Goal: Task Accomplishment & Management: Manage account settings

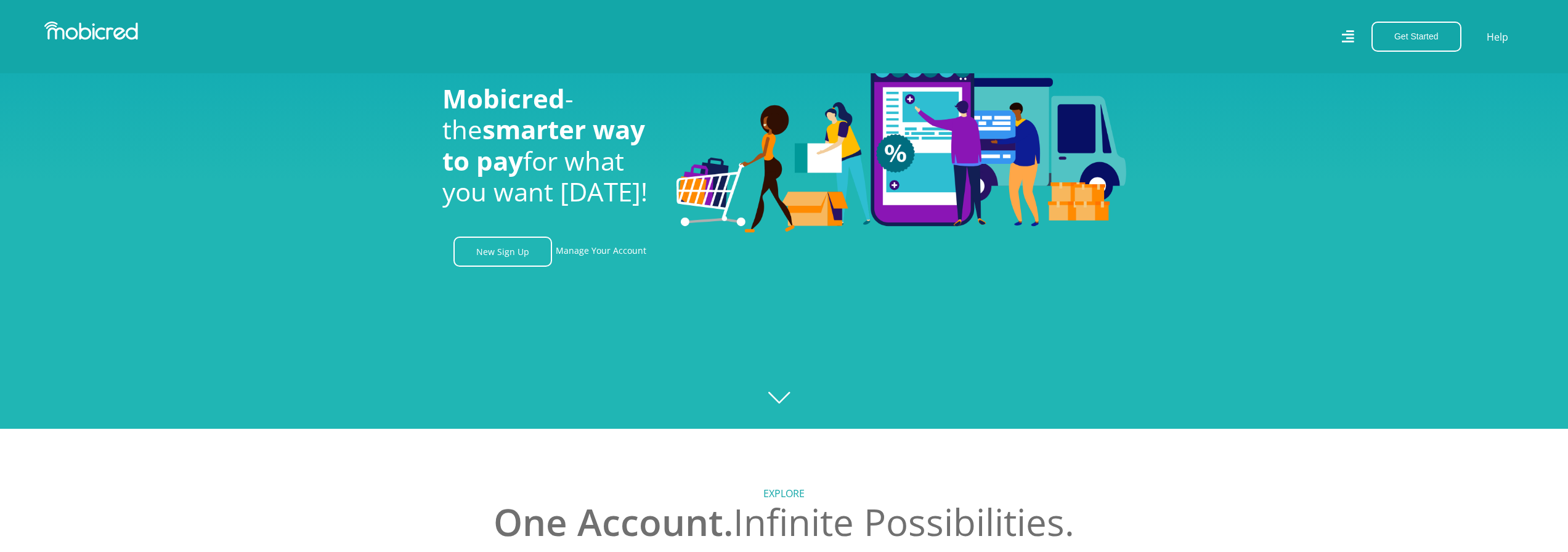
scroll to position [0, 878]
click at [612, 259] on link "Manage Your Account" at bounding box center [601, 252] width 91 height 30
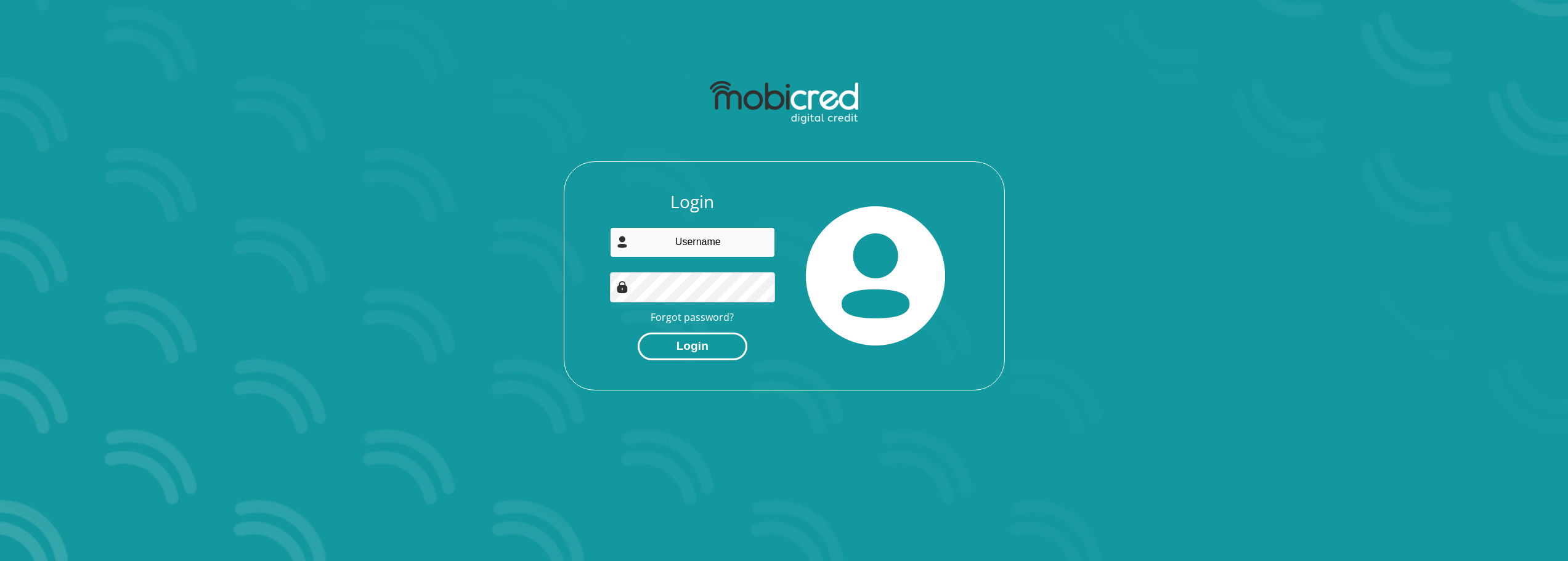
type input "rikussmit7@gmail.com"
click at [696, 353] on button "Login" at bounding box center [692, 347] width 109 height 28
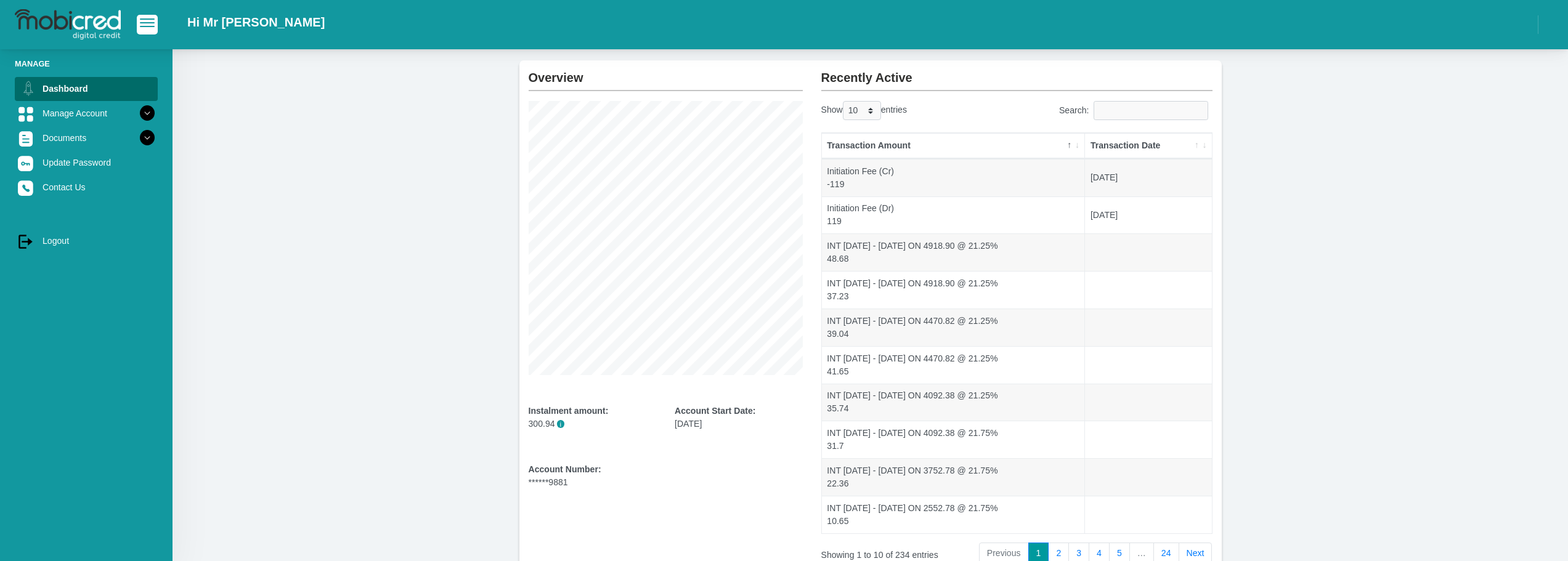
scroll to position [62, 0]
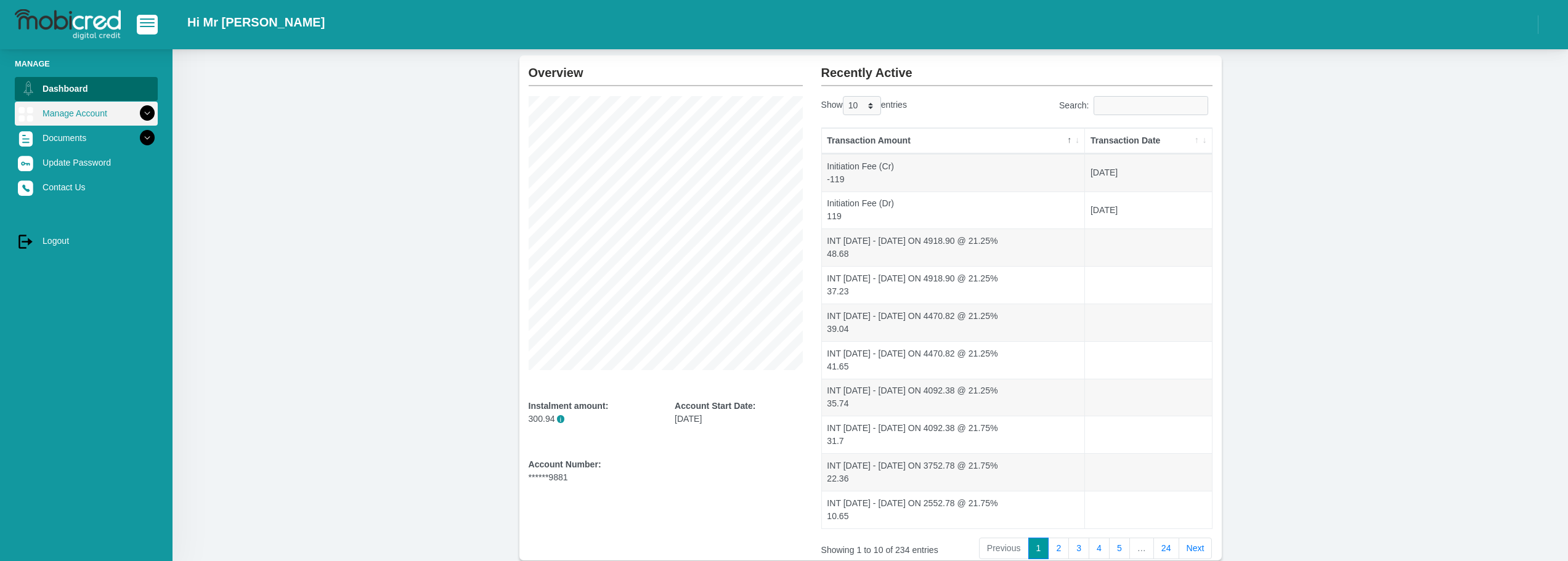
click at [137, 116] on icon at bounding box center [147, 113] width 21 height 21
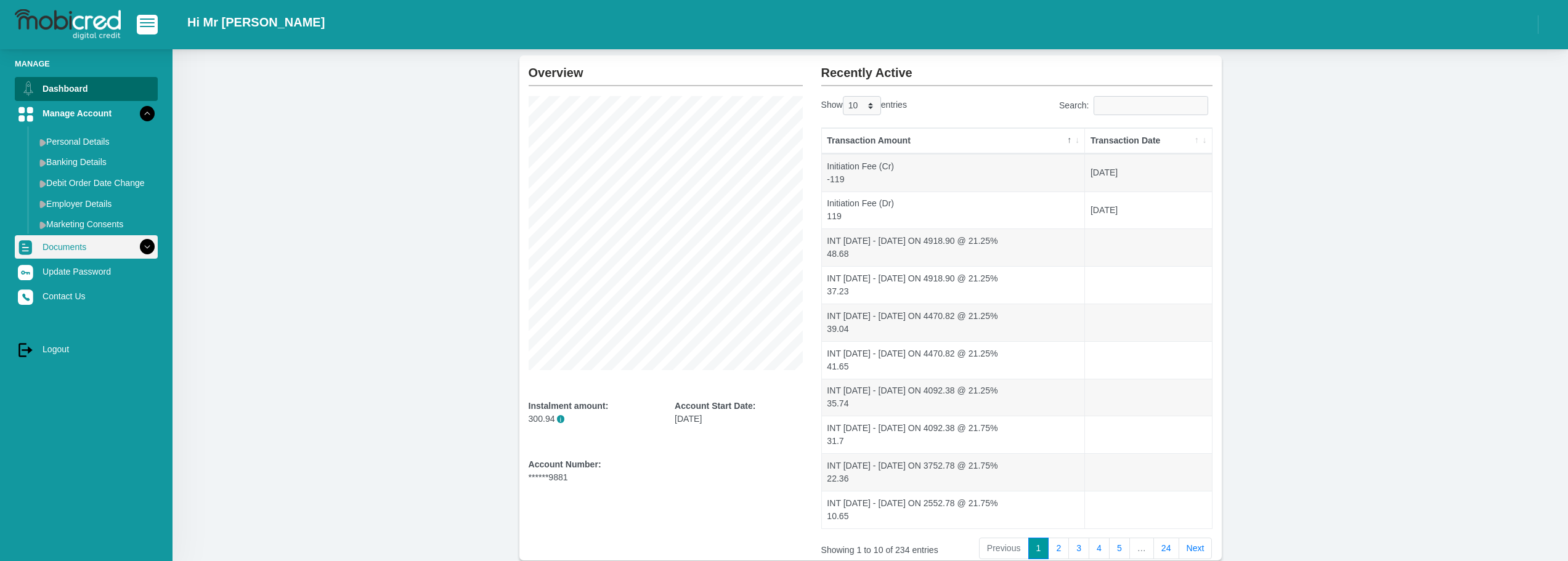
click at [137, 247] on icon at bounding box center [147, 247] width 21 height 21
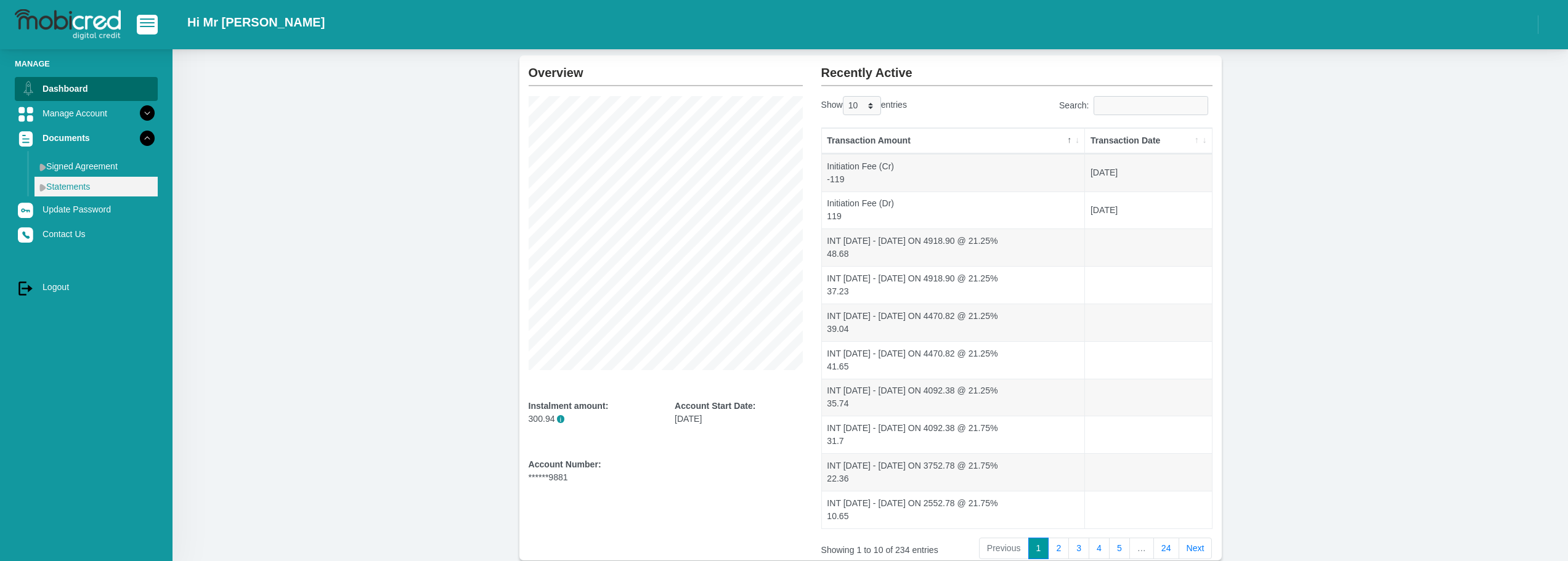
click at [98, 183] on link "Statements" at bounding box center [96, 186] width 123 height 19
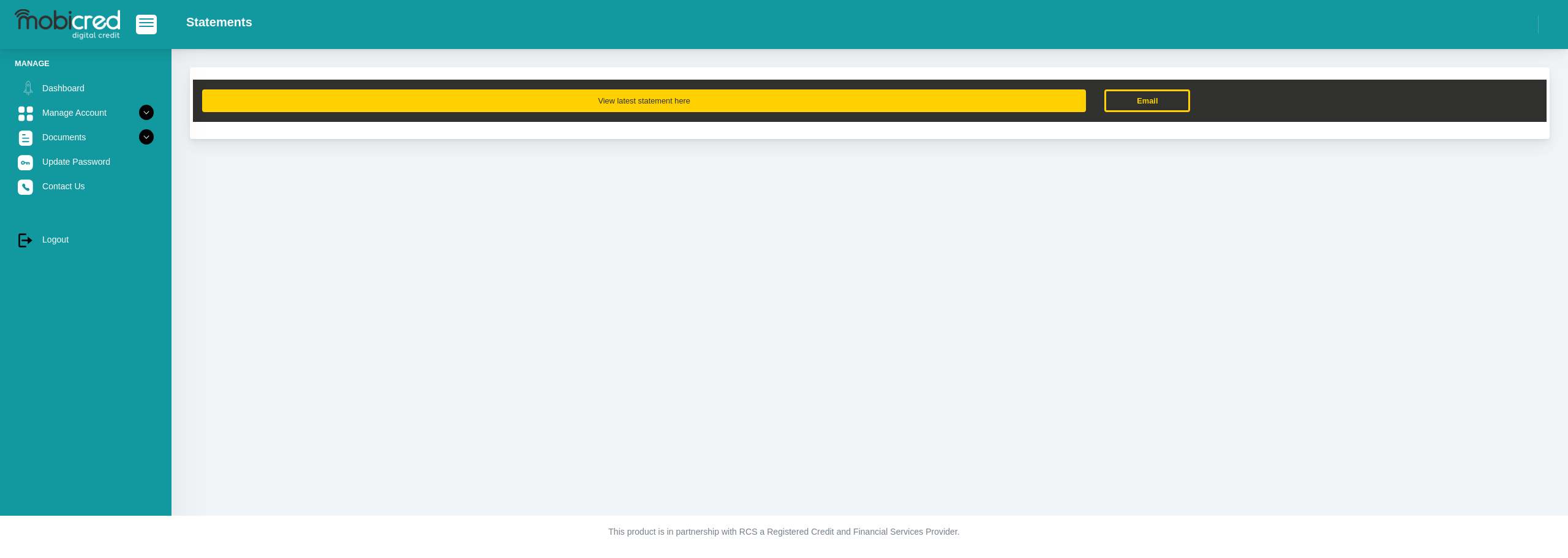
click at [623, 106] on button "View latest statement here" at bounding box center [644, 101] width 884 height 23
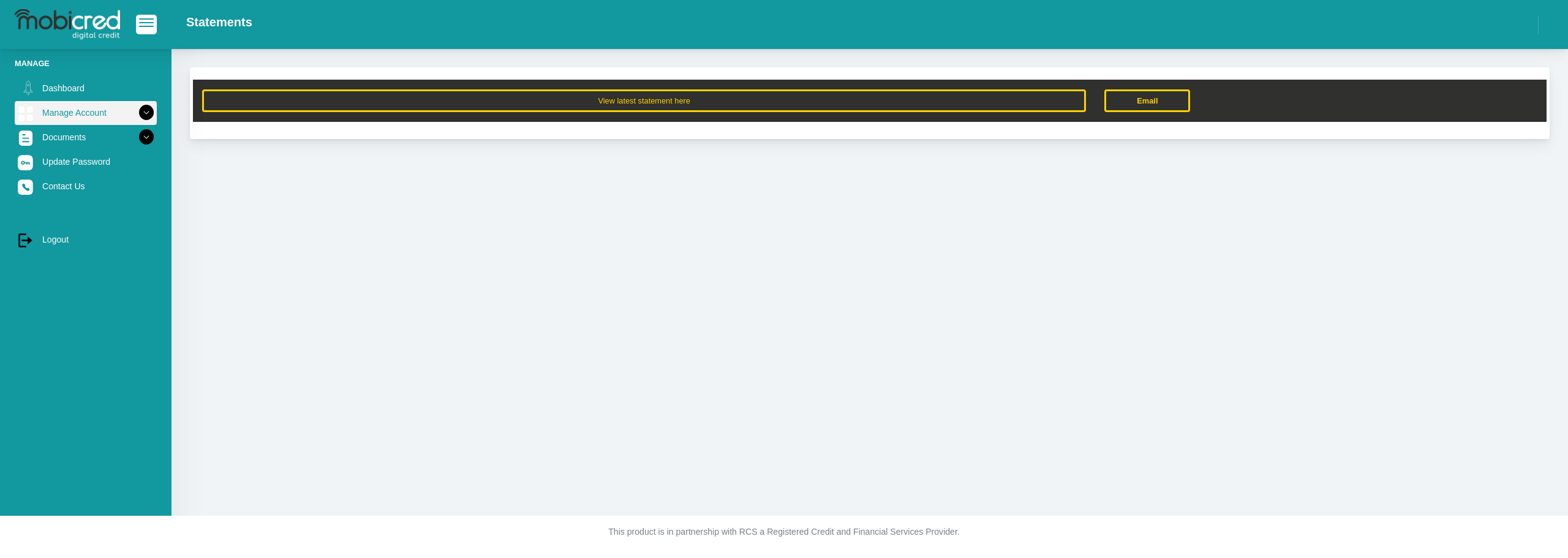
click at [69, 106] on link "Manage Account" at bounding box center [85, 113] width 142 height 23
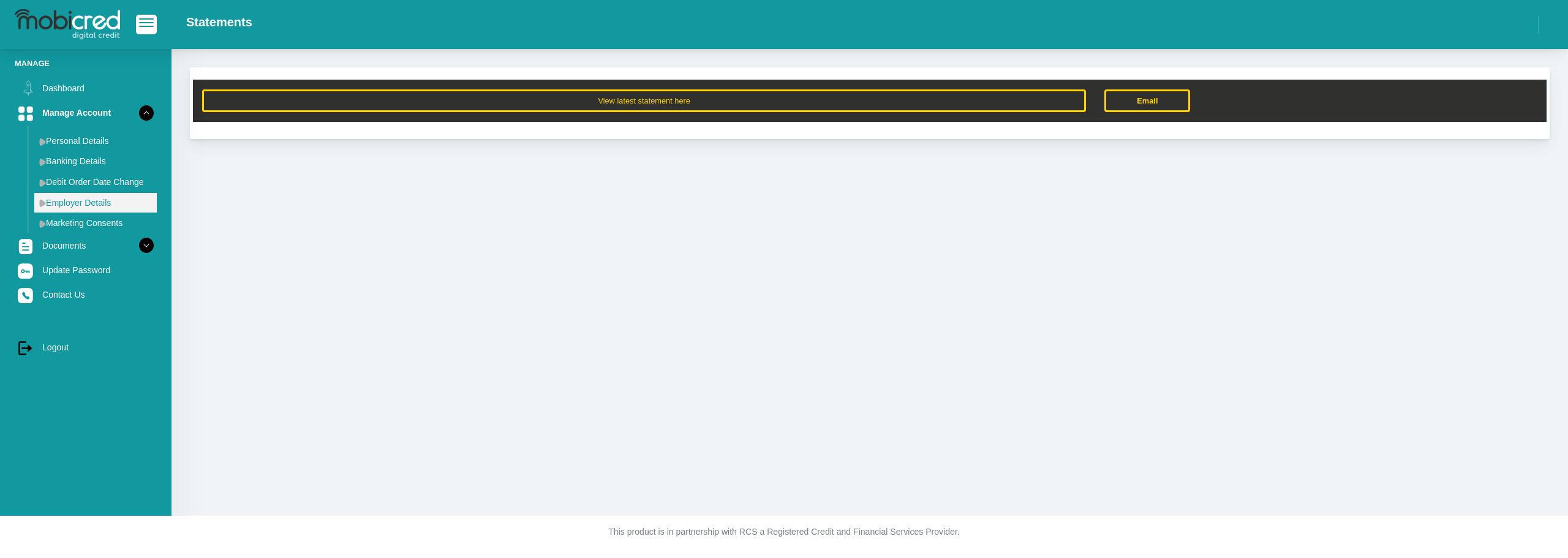
click at [91, 198] on link "Employer Details" at bounding box center [96, 202] width 123 height 19
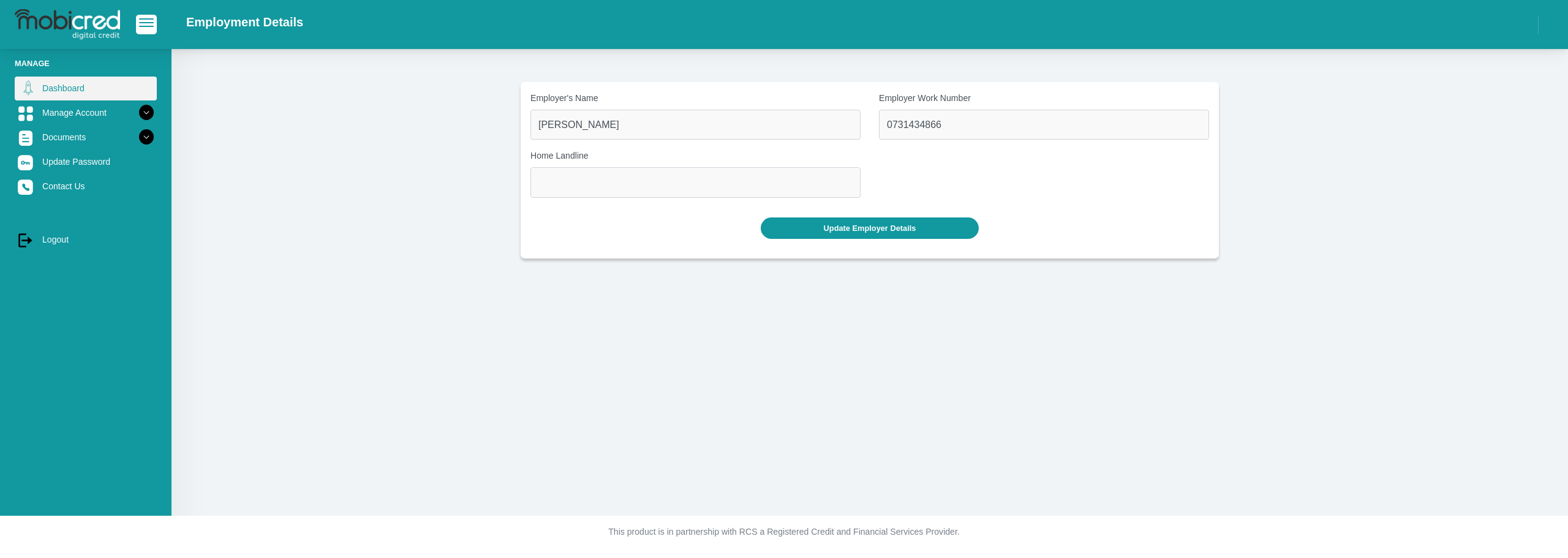
click at [71, 94] on link "Dashboard" at bounding box center [85, 88] width 142 height 23
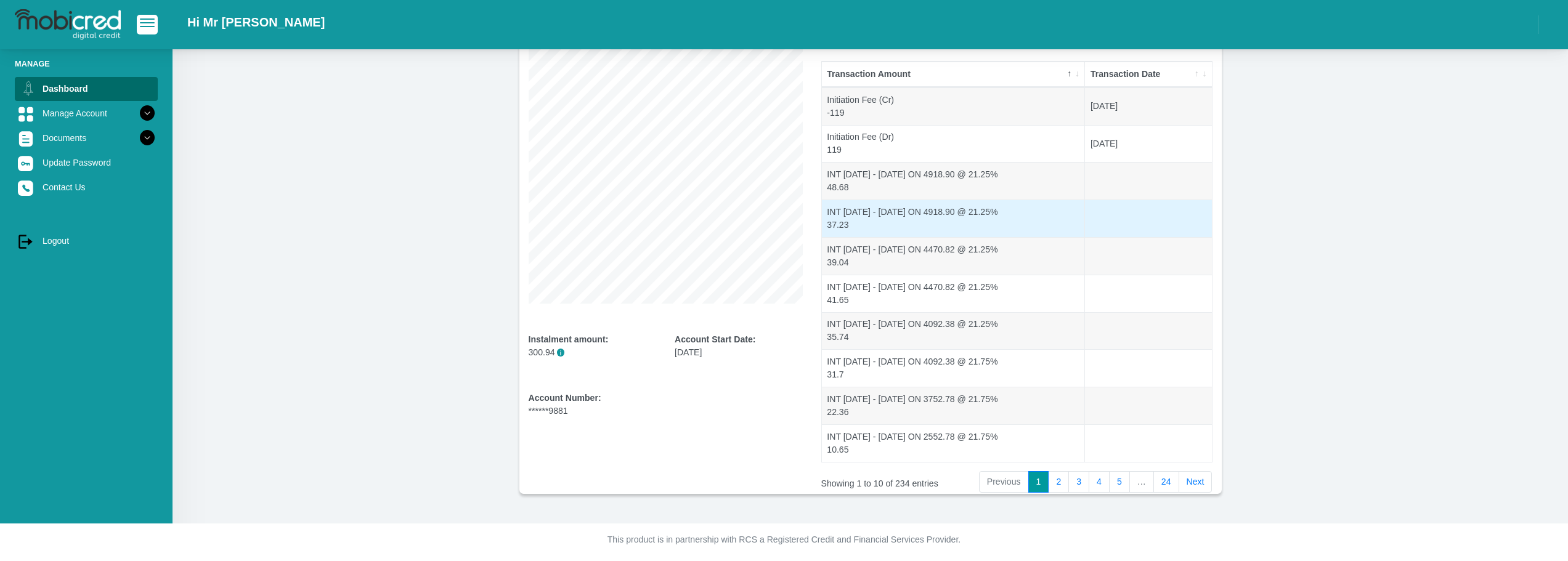
scroll to position [133, 0]
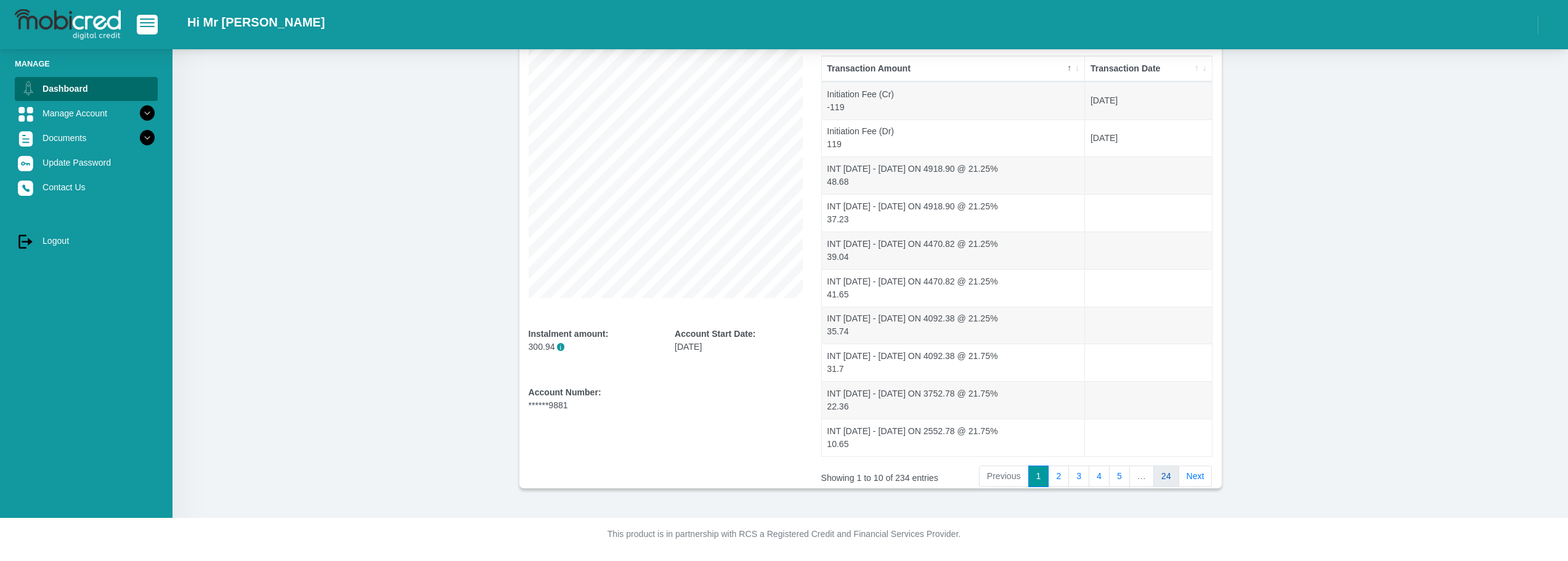
click at [1165, 471] on link "24" at bounding box center [1166, 476] width 26 height 22
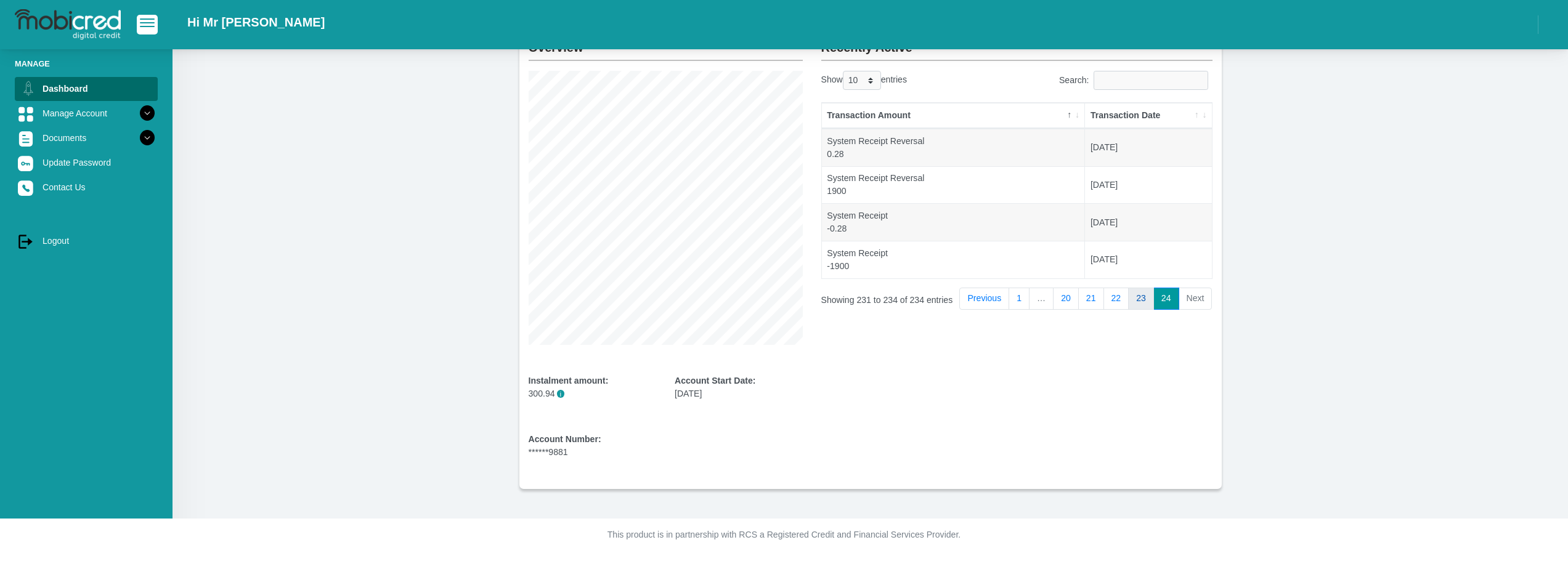
click at [1141, 300] on link "23" at bounding box center [1141, 298] width 26 height 22
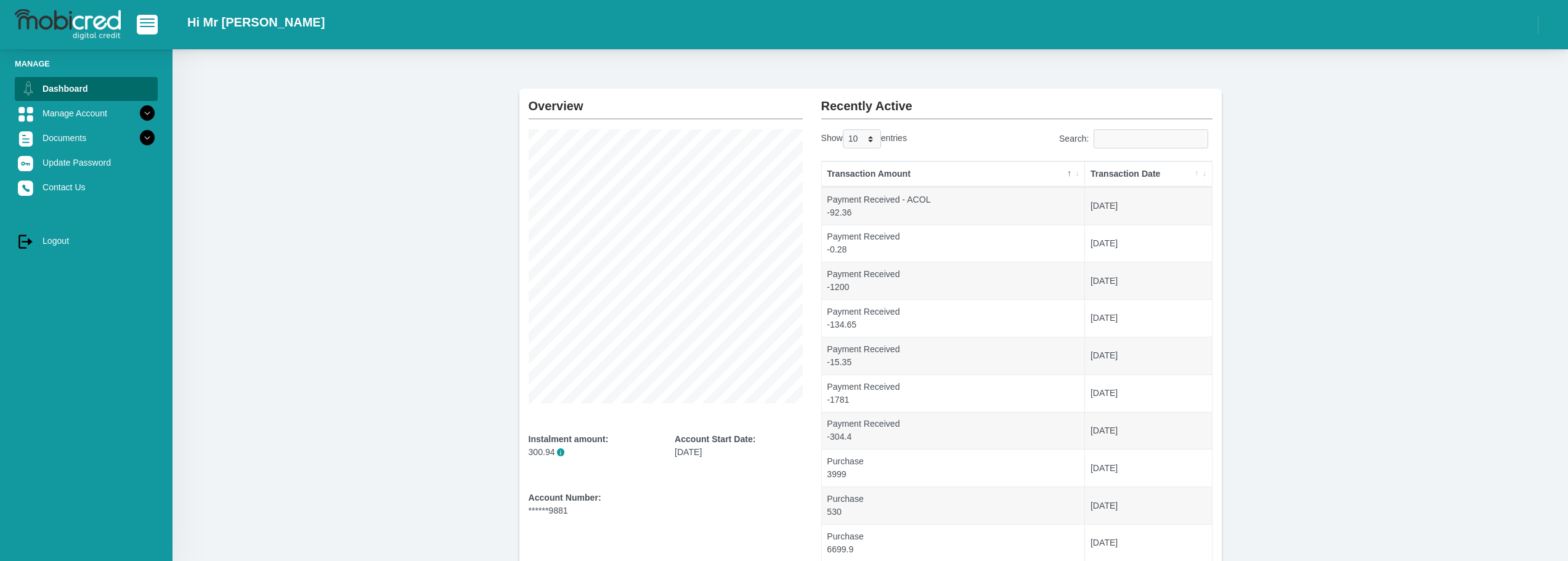
scroll to position [0, 0]
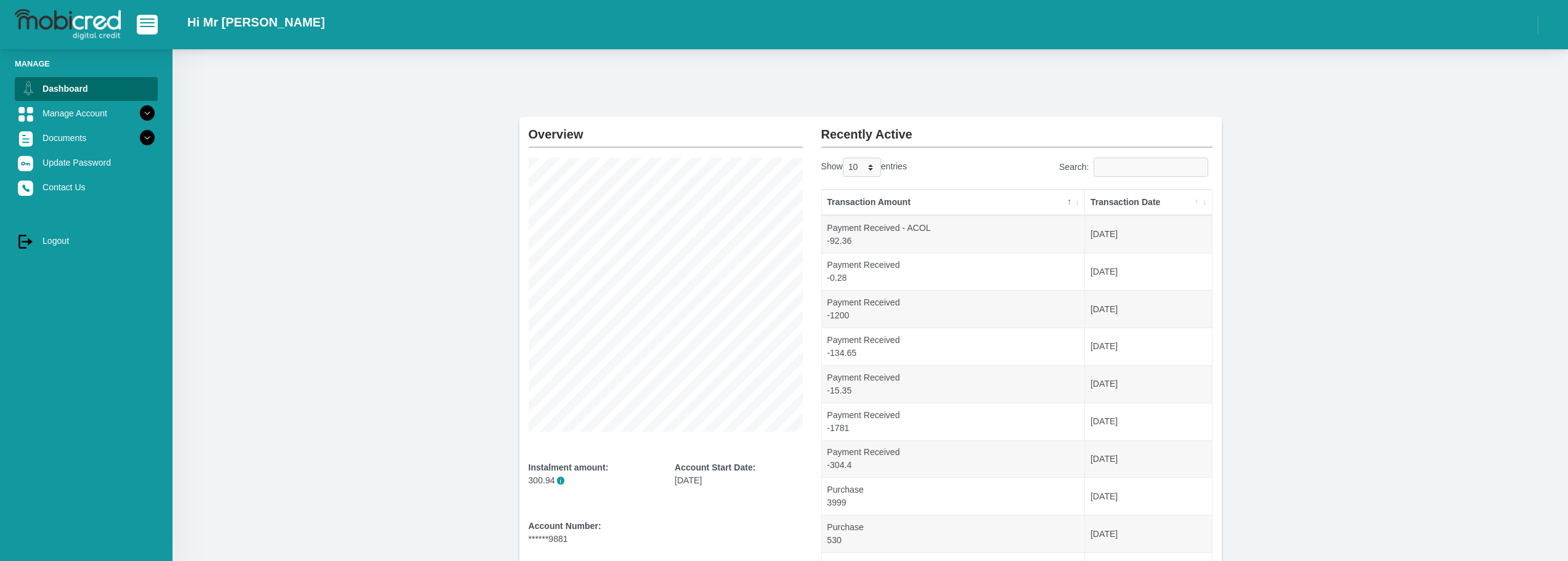
click at [1197, 202] on th "Transaction Date" at bounding box center [1148, 203] width 126 height 26
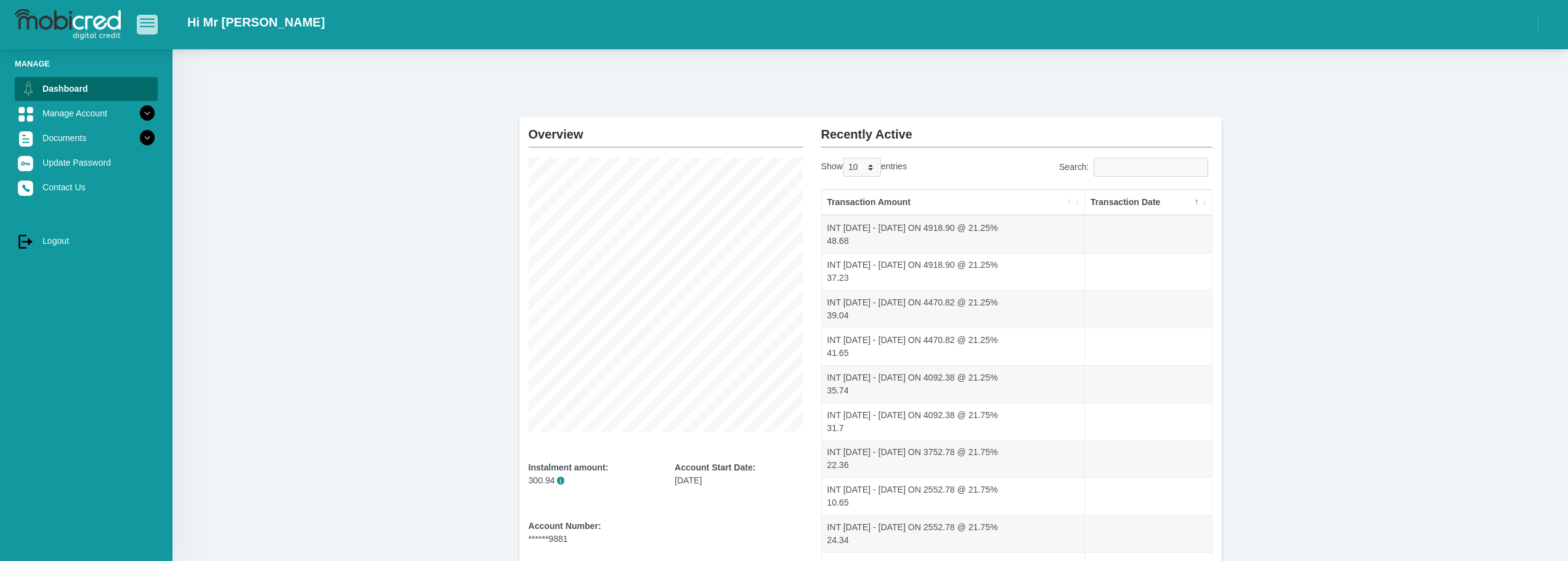
click at [150, 30] on button "button" at bounding box center [147, 24] width 21 height 19
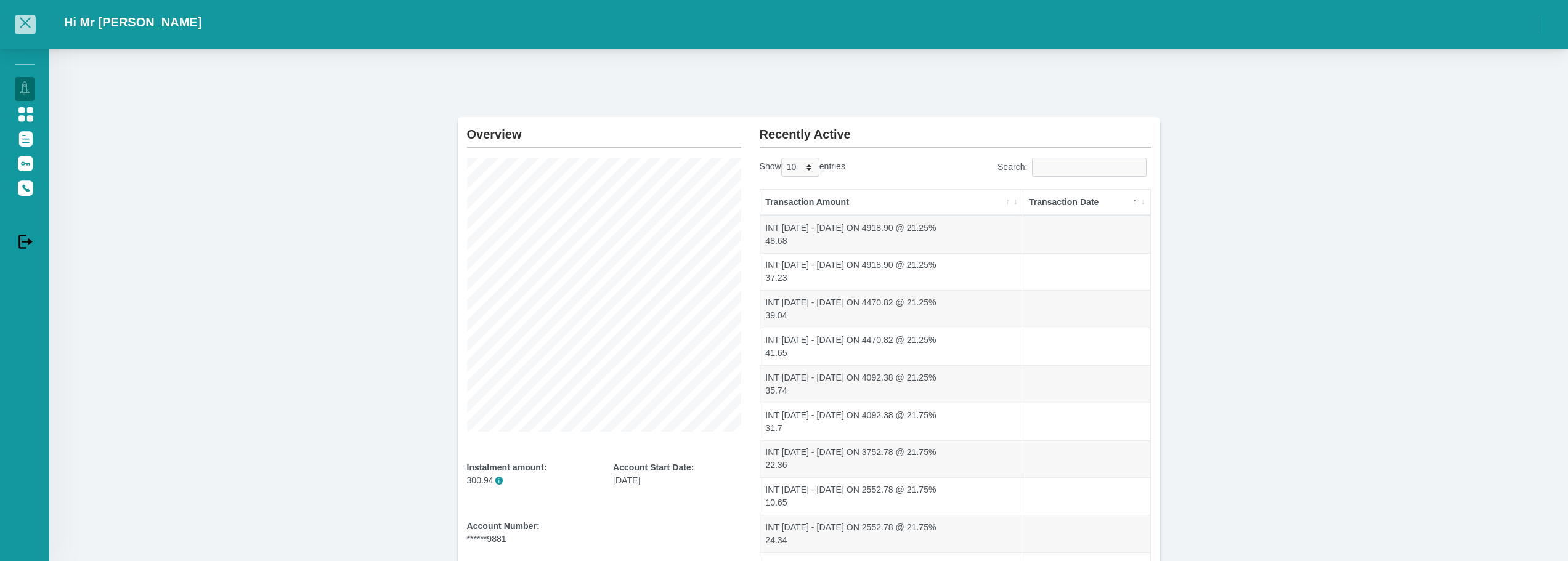
click at [26, 26] on span "button" at bounding box center [25, 23] width 11 height 11
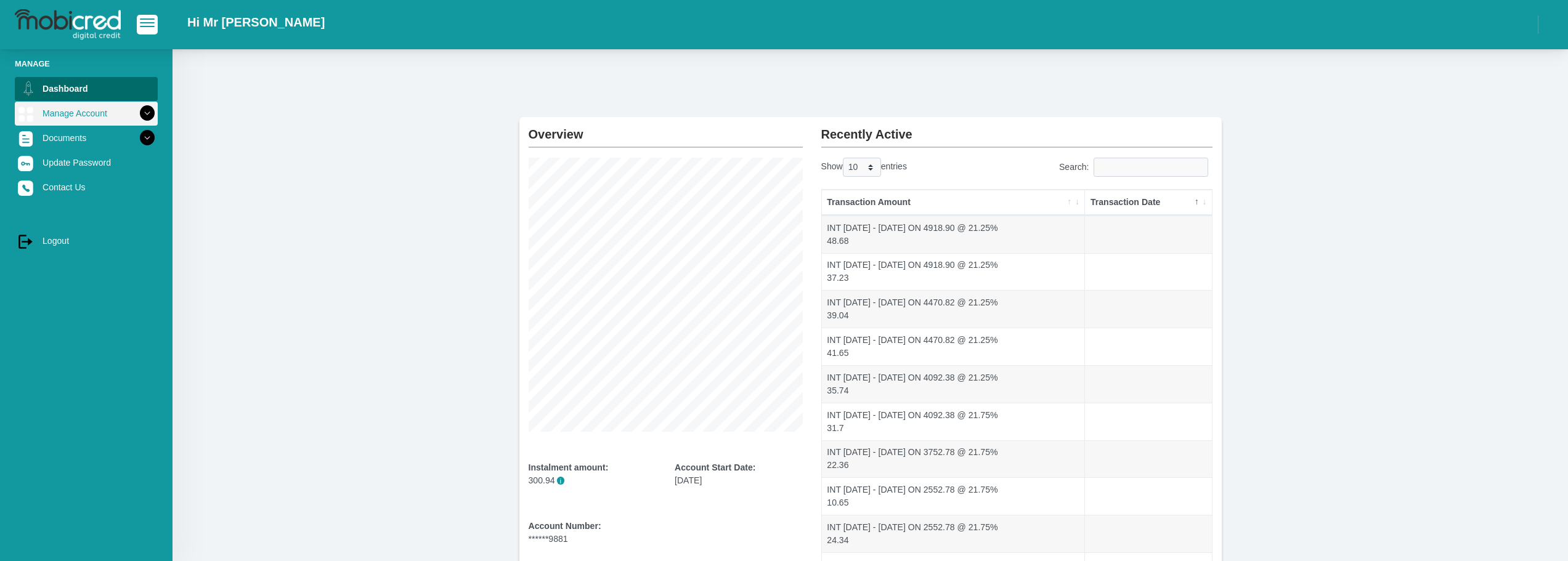
click at [137, 118] on icon at bounding box center [147, 113] width 21 height 21
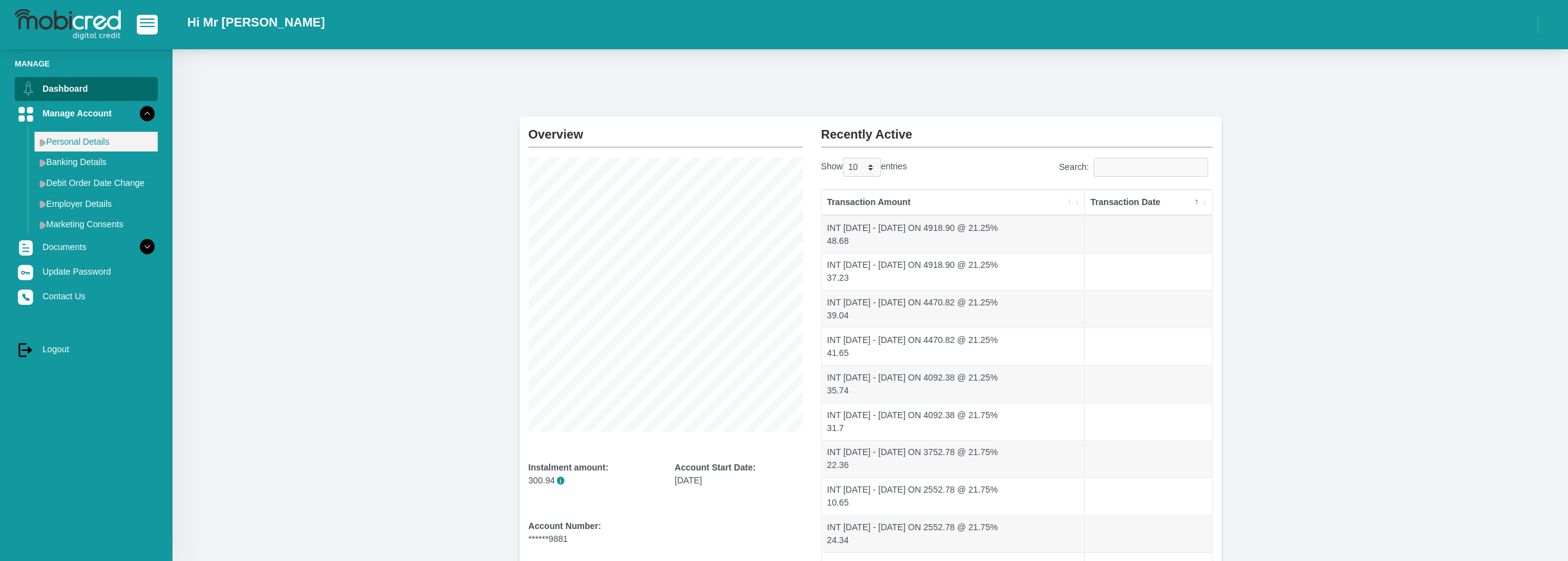
click at [98, 136] on link "Personal Details" at bounding box center [96, 142] width 123 height 19
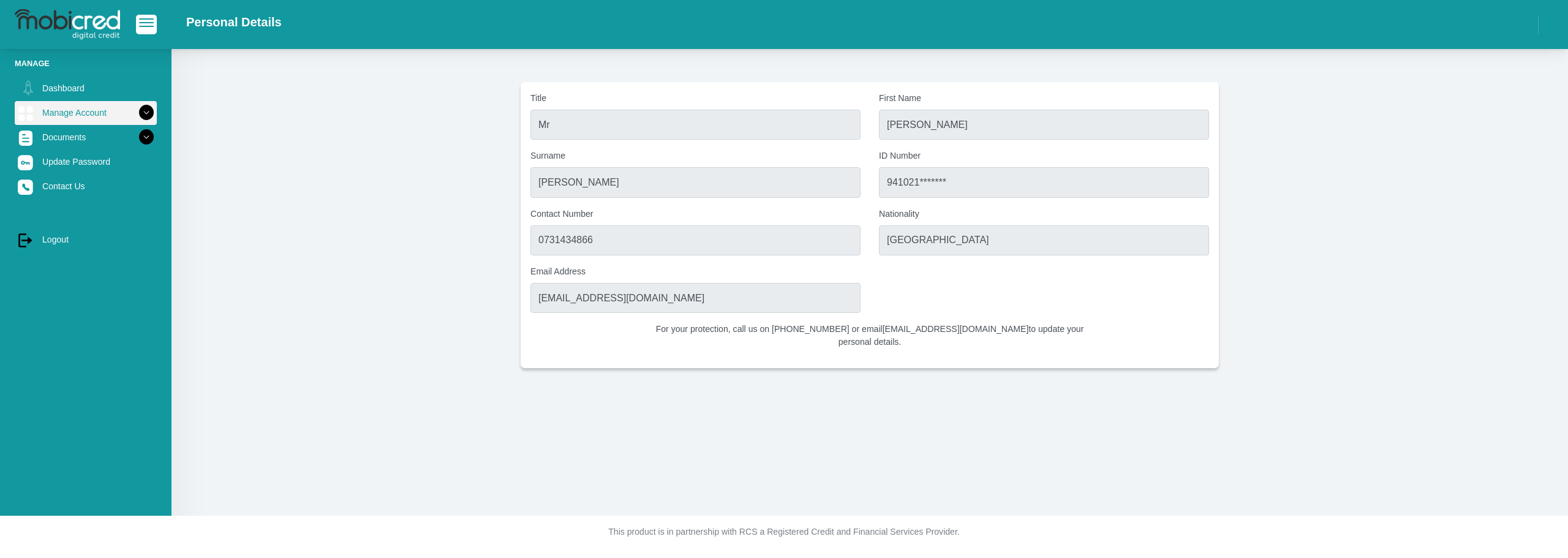
click at [141, 108] on icon at bounding box center [146, 113] width 21 height 21
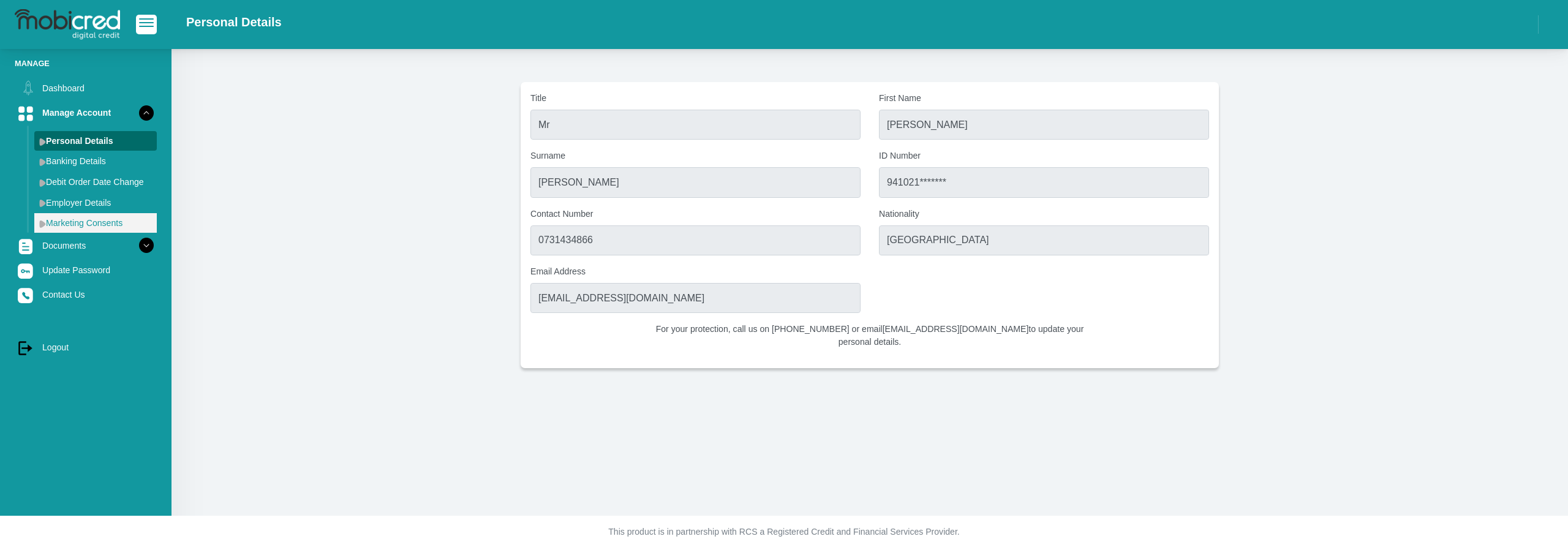
click at [104, 226] on link "Marketing Consents" at bounding box center [96, 223] width 123 height 19
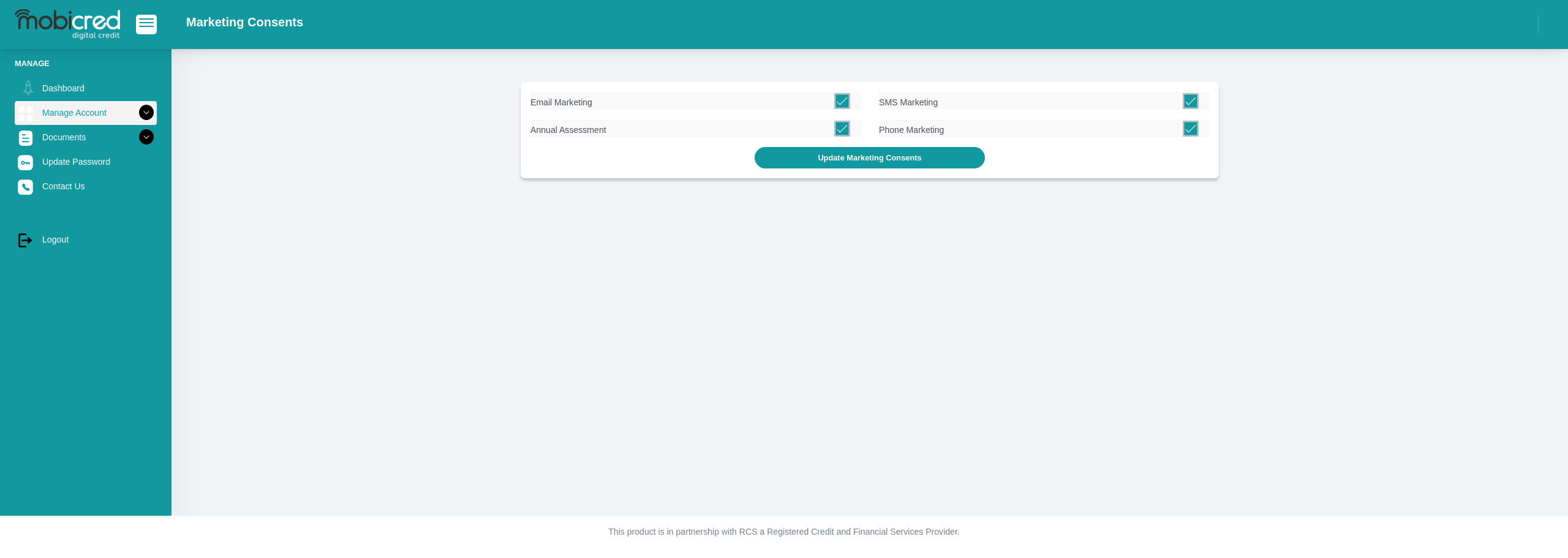
click at [136, 114] on icon at bounding box center [146, 113] width 21 height 21
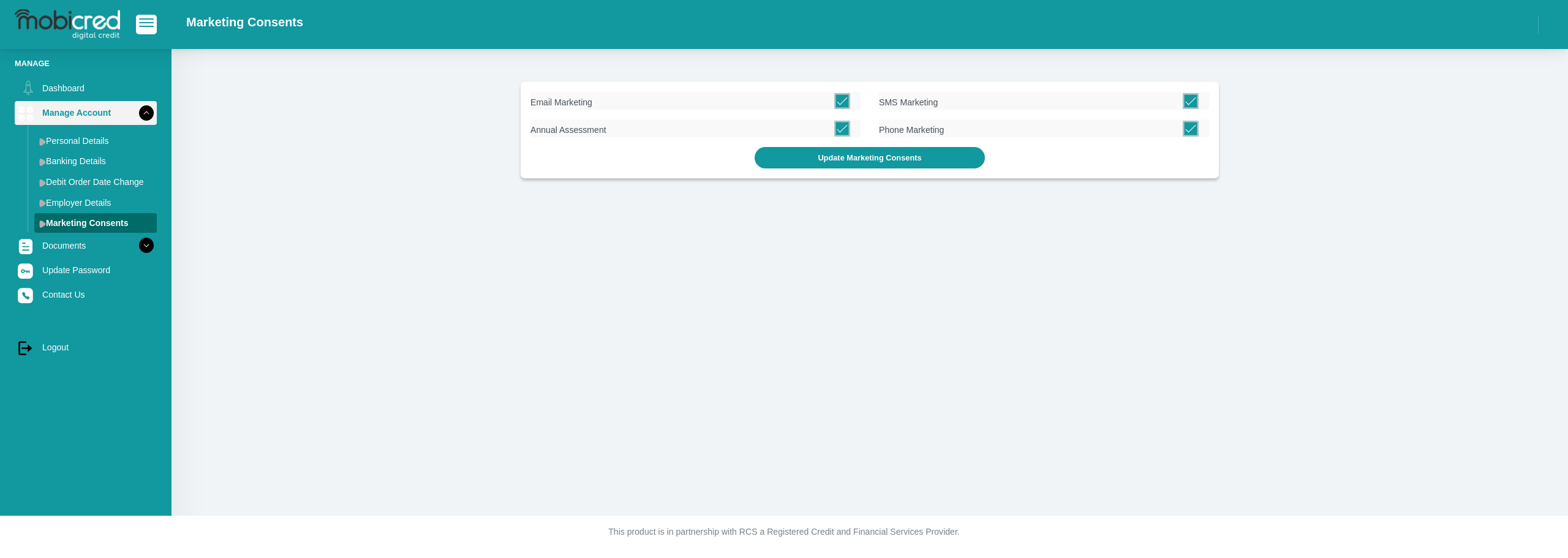
click at [66, 106] on link "Manage Account" at bounding box center [85, 113] width 142 height 23
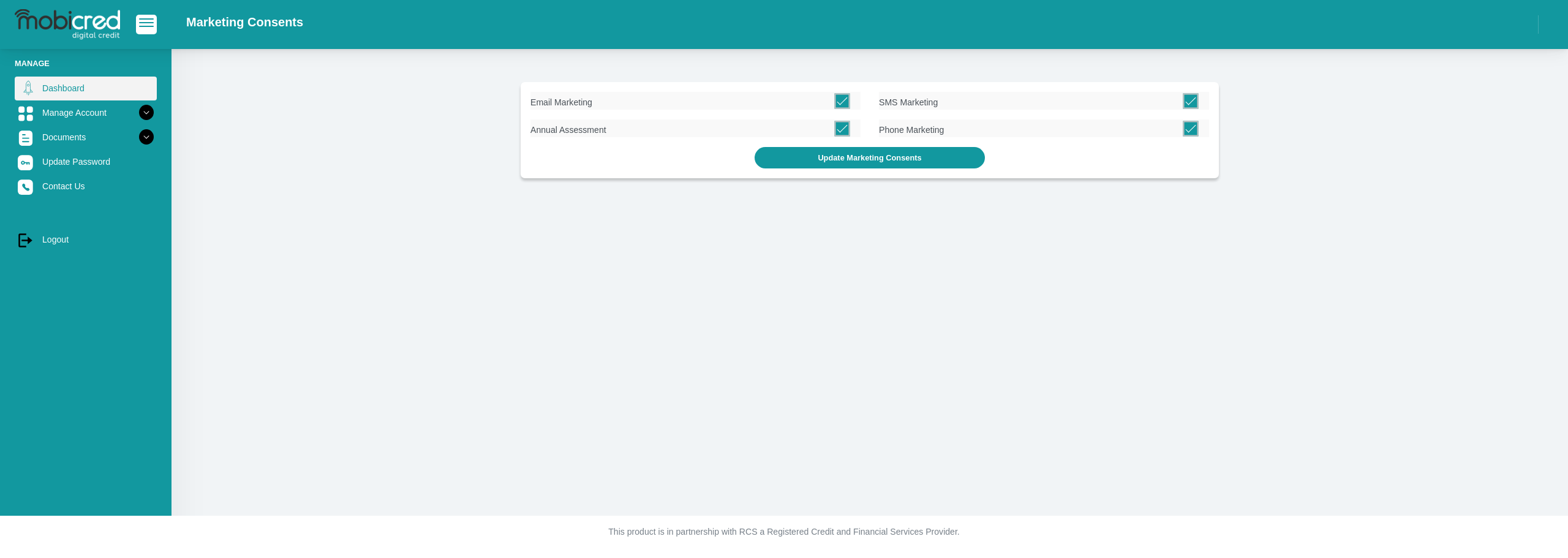
click at [54, 84] on link "Dashboard" at bounding box center [85, 88] width 142 height 23
click at [64, 79] on link "Dashboard" at bounding box center [85, 88] width 142 height 23
